Goal: Information Seeking & Learning: Learn about a topic

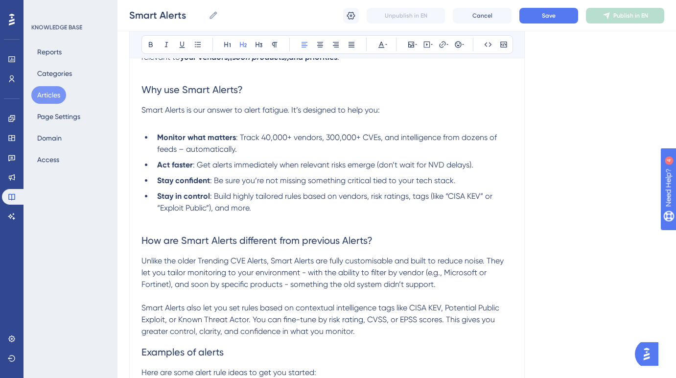
scroll to position [253, 0]
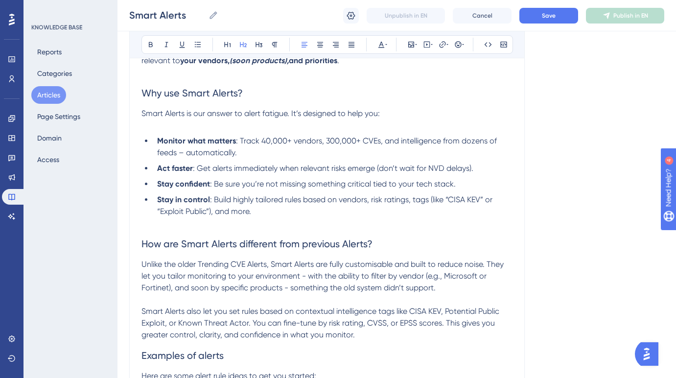
click at [291, 111] on span "Smart Alerts is our answer to alert fatigue. It’s designed to help you:" at bounding box center [260, 113] width 238 height 9
click at [295, 110] on span "Smart Alerts is our answer to alert fatigue. It’s designed to help you:" at bounding box center [260, 113] width 238 height 9
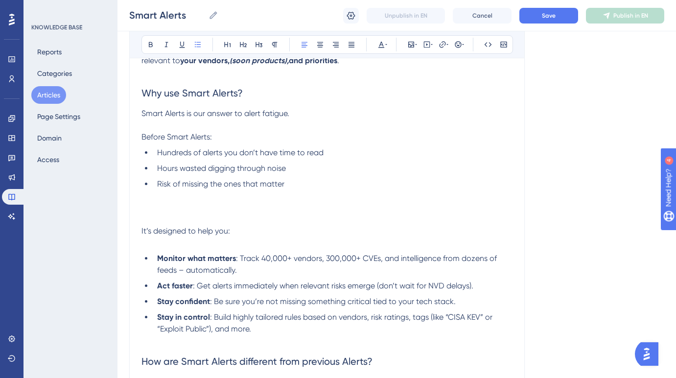
scroll to position [253, 0]
drag, startPoint x: 225, startPoint y: 230, endPoint x: 138, endPoint y: 224, distance: 87.3
click at [138, 224] on div "Smart Alerts Bold Italic Underline Bullet Point Heading 1 Heading 2 Heading 3 N…" at bounding box center [326, 335] width 395 height 958
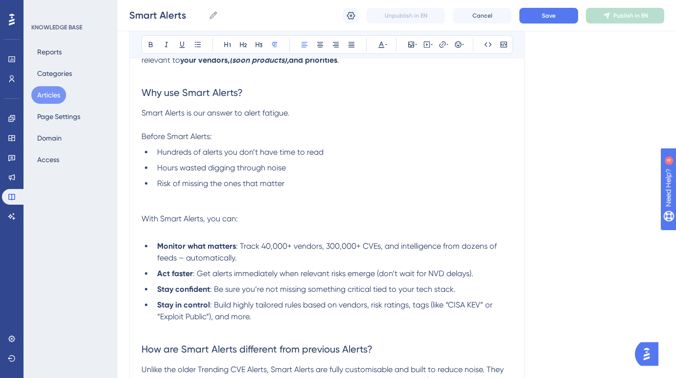
click at [268, 217] on p "With Smart Alerts, you can:" at bounding box center [326, 224] width 371 height 23
click at [267, 217] on p "With Smart Alerts, you can:" at bounding box center [326, 224] width 371 height 23
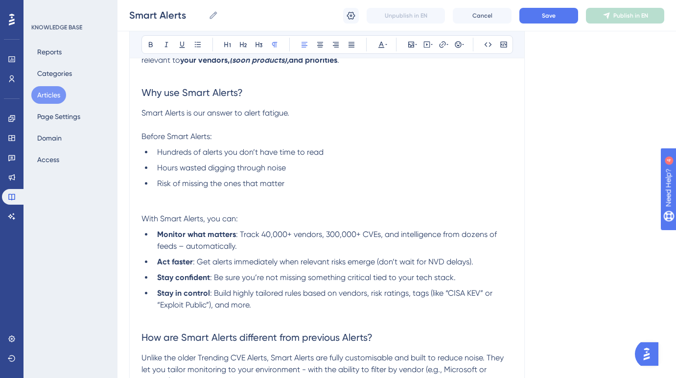
click at [150, 134] on span "Before Smart Alerts:" at bounding box center [176, 136] width 70 height 9
click at [210, 136] on span "Before Smart Alerts:" at bounding box center [176, 136] width 70 height 9
drag, startPoint x: 202, startPoint y: 219, endPoint x: 141, endPoint y: 217, distance: 60.7
click at [135, 218] on div "Smart Alerts Bold Italic Underline Bullet Point Heading 1 Heading 2 Heading 3 N…" at bounding box center [326, 323] width 395 height 934
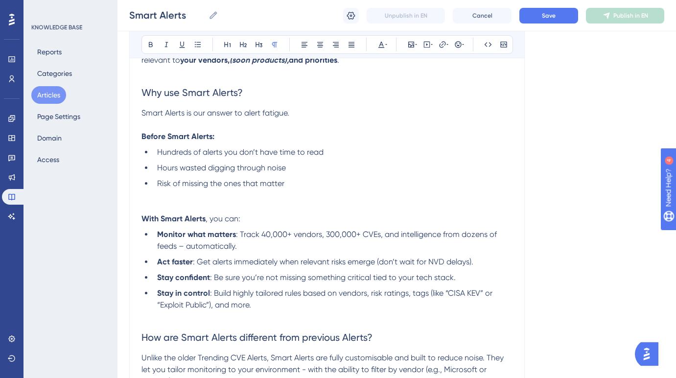
click at [332, 199] on p at bounding box center [326, 195] width 371 height 12
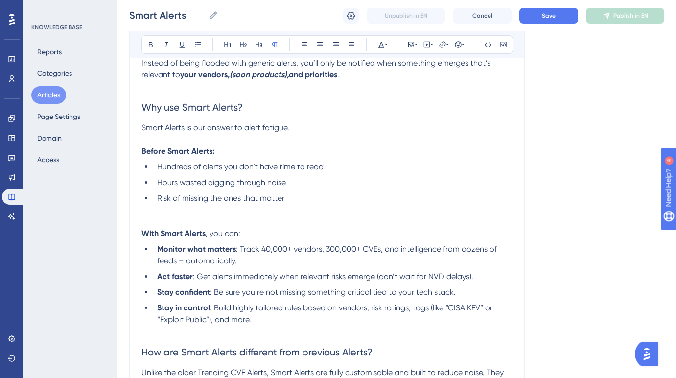
scroll to position [234, 0]
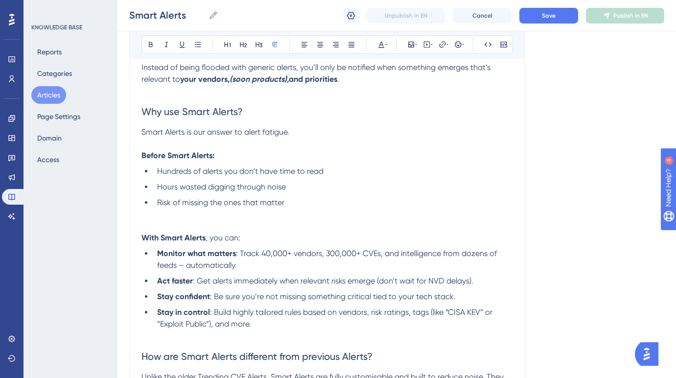
click at [301, 132] on p "Smart Alerts is our answer to alert fatigue." at bounding box center [326, 132] width 371 height 12
click at [307, 132] on p "Smart Alerts is our answer to alert fatigue." at bounding box center [326, 132] width 371 height 12
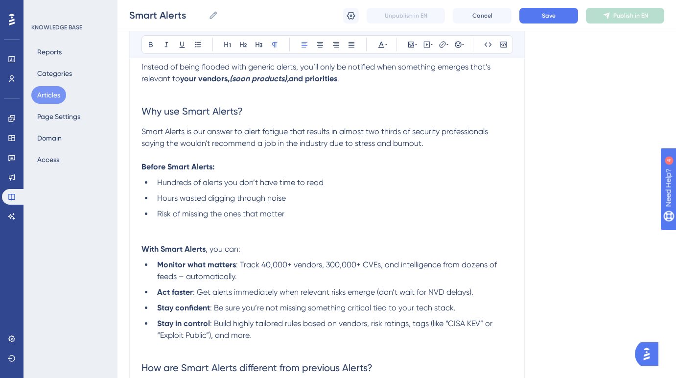
click at [144, 131] on span "Smart Alerts is our answer to alert fatigue that results in almost two thirds o…" at bounding box center [315, 137] width 348 height 21
click at [441, 143] on p "Smart Alerts is our answer to alert fatigue that results in almost two thirds o…" at bounding box center [326, 137] width 371 height 23
click at [178, 141] on span "Smart Alerts is our answer to alert fatigue that results in almost two thirds o…" at bounding box center [315, 137] width 348 height 21
click at [320, 215] on li "Risk of missing the ones that matter" at bounding box center [332, 214] width 359 height 12
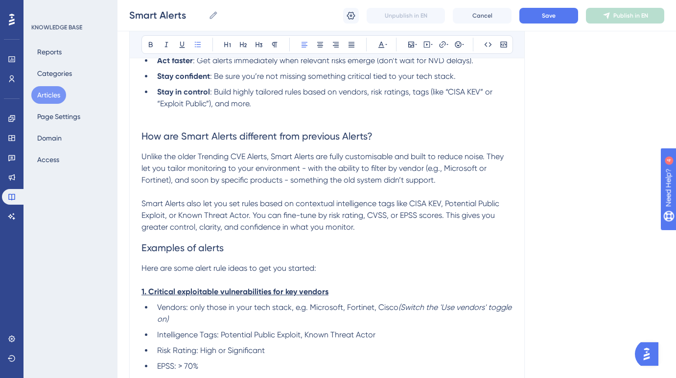
scroll to position [467, 0]
click at [340, 212] on span "Smart Alerts also let you set rules based on contextual intelligence tags like …" at bounding box center [321, 214] width 360 height 33
click at [548, 17] on span "Save" at bounding box center [549, 16] width 14 height 8
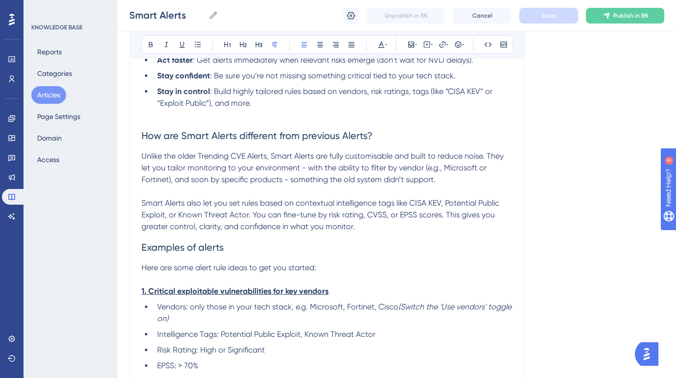
scroll to position [476, 0]
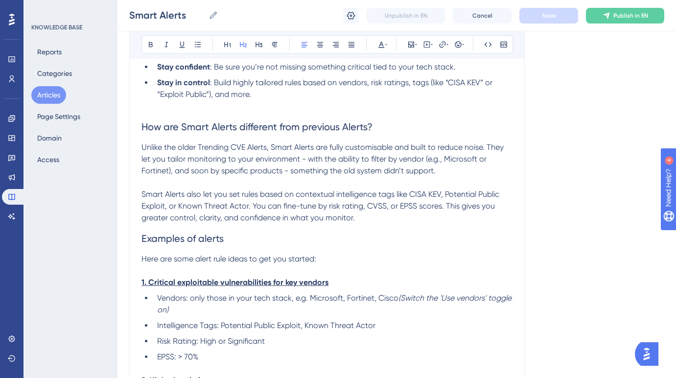
click at [245, 244] on h2 "Examples of alerts" at bounding box center [326, 238] width 371 height 29
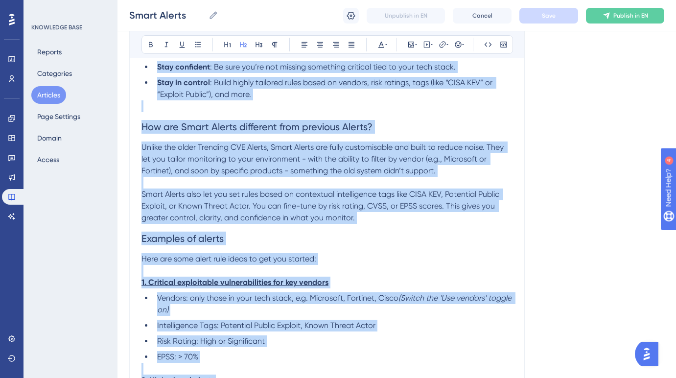
copy div "Lore ips Dolor Sitame? Conse Adipis el s doeiusmo tem incidid ut Laboree Dolor …"
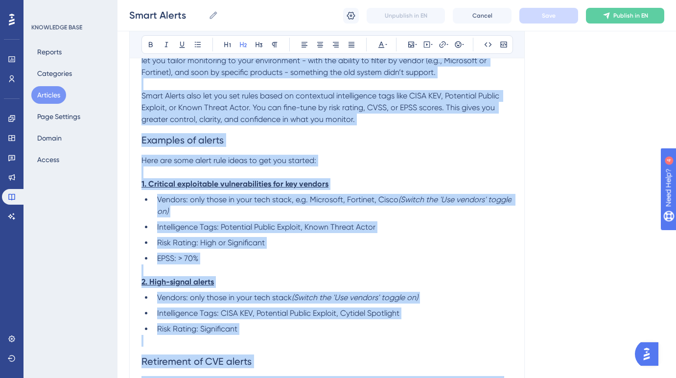
scroll to position [576, 0]
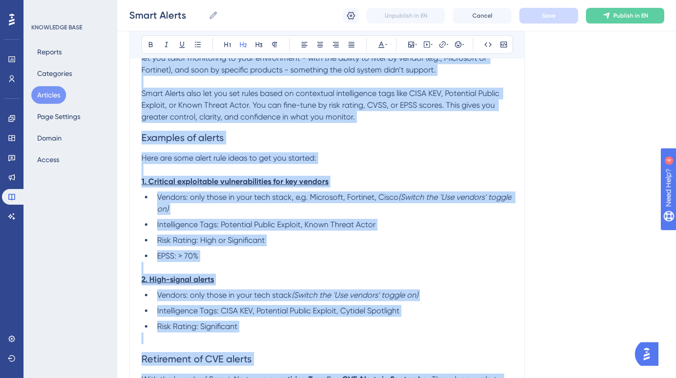
drag, startPoint x: 290, startPoint y: 256, endPoint x: 206, endPoint y: 199, distance: 100.7
click at [289, 255] on li "EPSS: > 70%" at bounding box center [332, 256] width 359 height 12
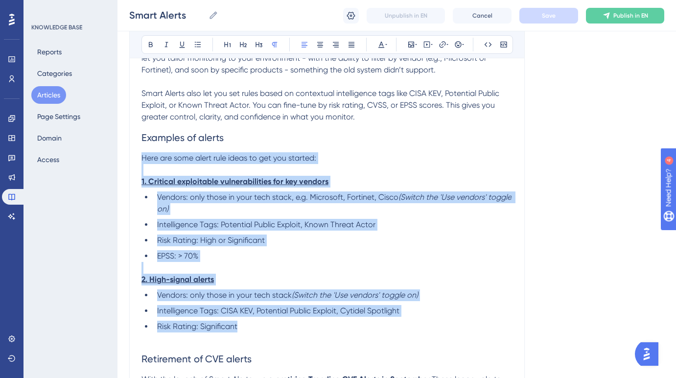
drag, startPoint x: 141, startPoint y: 156, endPoint x: 314, endPoint y: 330, distance: 245.3
click at [313, 331] on div "What are Smart Alerts? Smart Alerts is a powerful new feature in Cytidel Recon …" at bounding box center [326, 50] width 371 height 836
copy div "Here are some alert rule ideas to get you started: 1. Critical exploitable vuln…"
click at [382, 187] on p "1. Critical exploitable vulnerabilities for key vendors" at bounding box center [326, 182] width 371 height 12
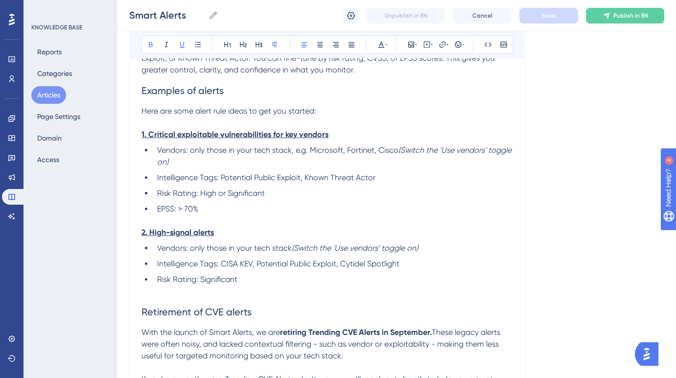
scroll to position [624, 0]
